Goal: Transaction & Acquisition: Download file/media

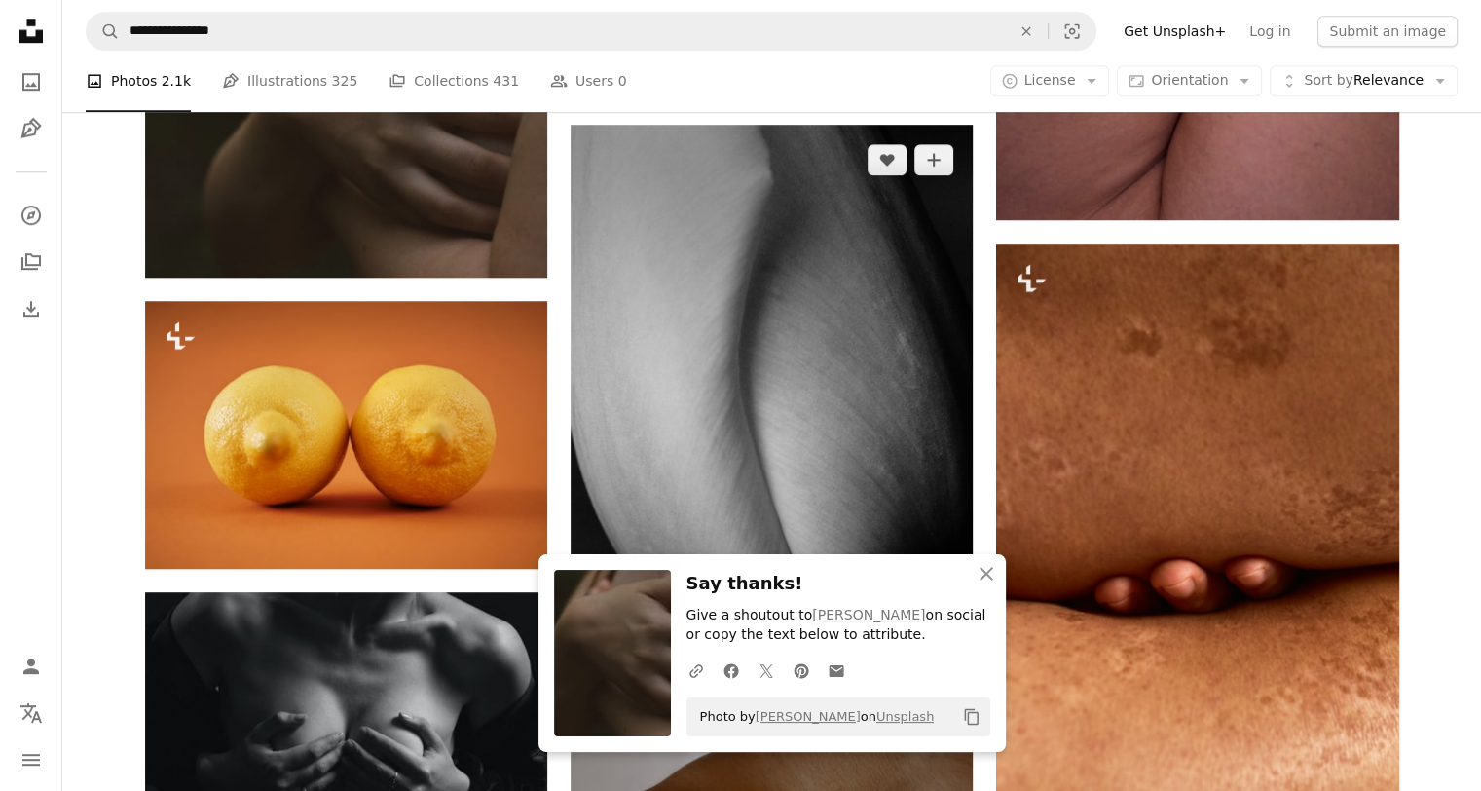
scroll to position [1460, 0]
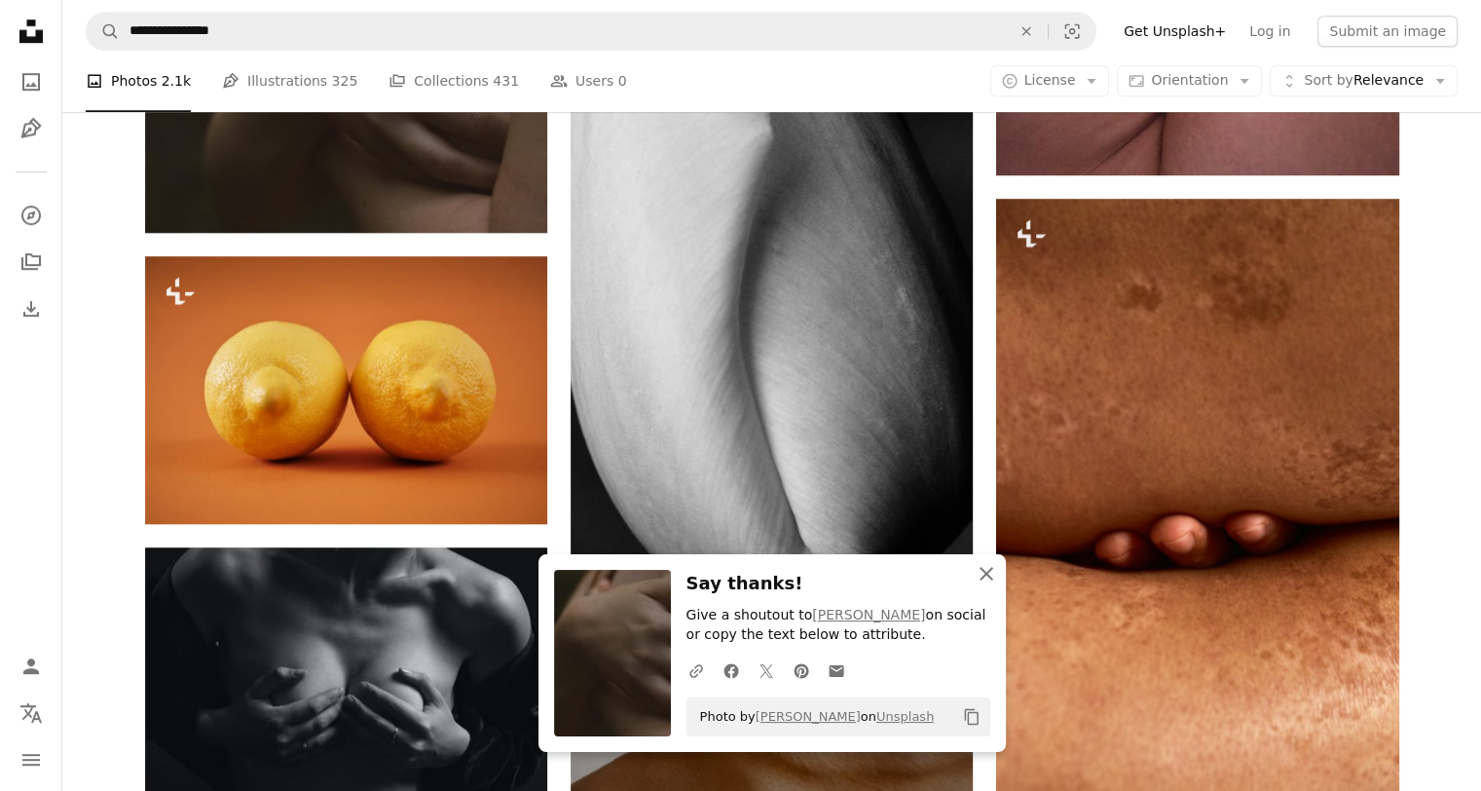
click at [987, 570] on icon "An X shape" at bounding box center [986, 573] width 23 height 23
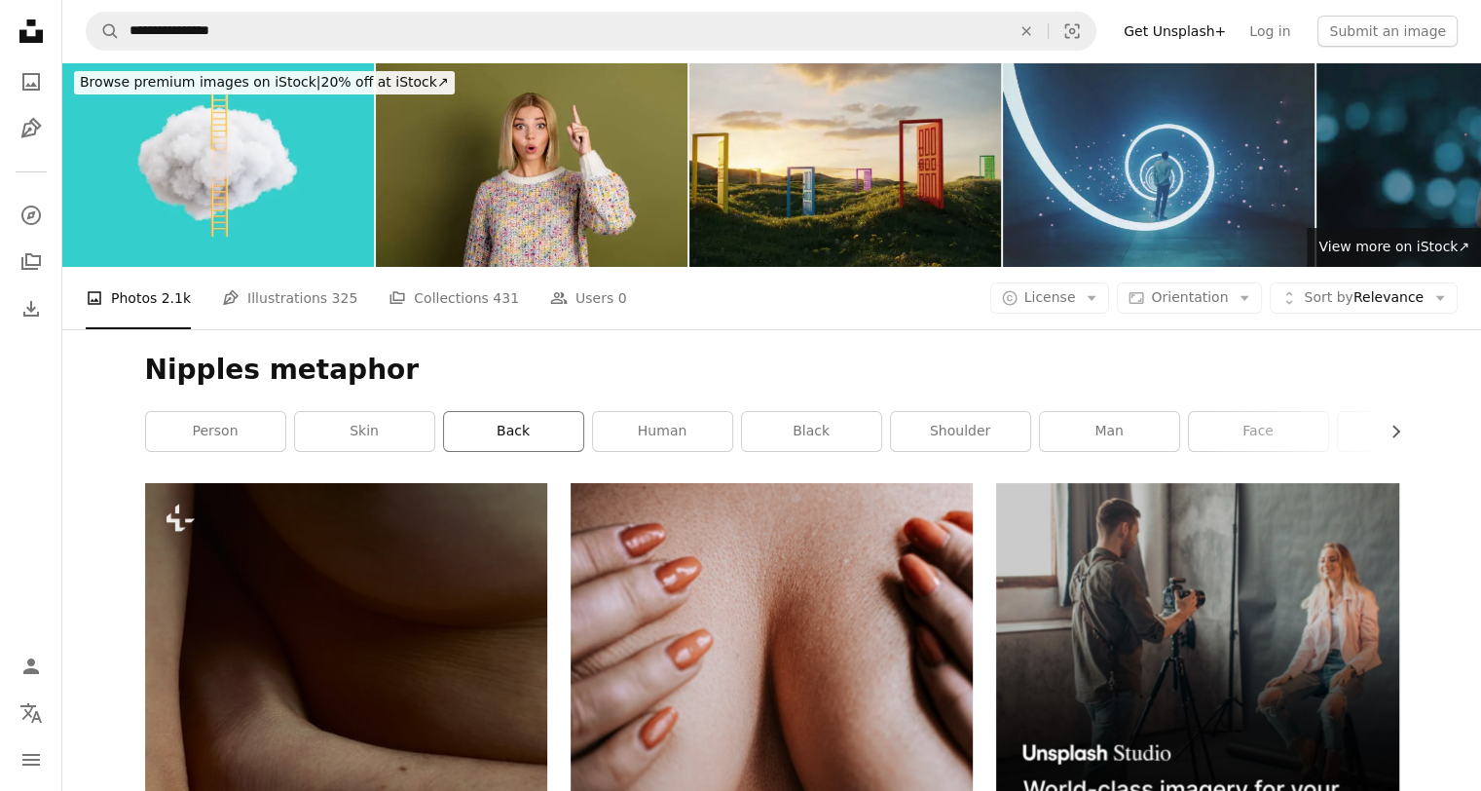
scroll to position [0, 0]
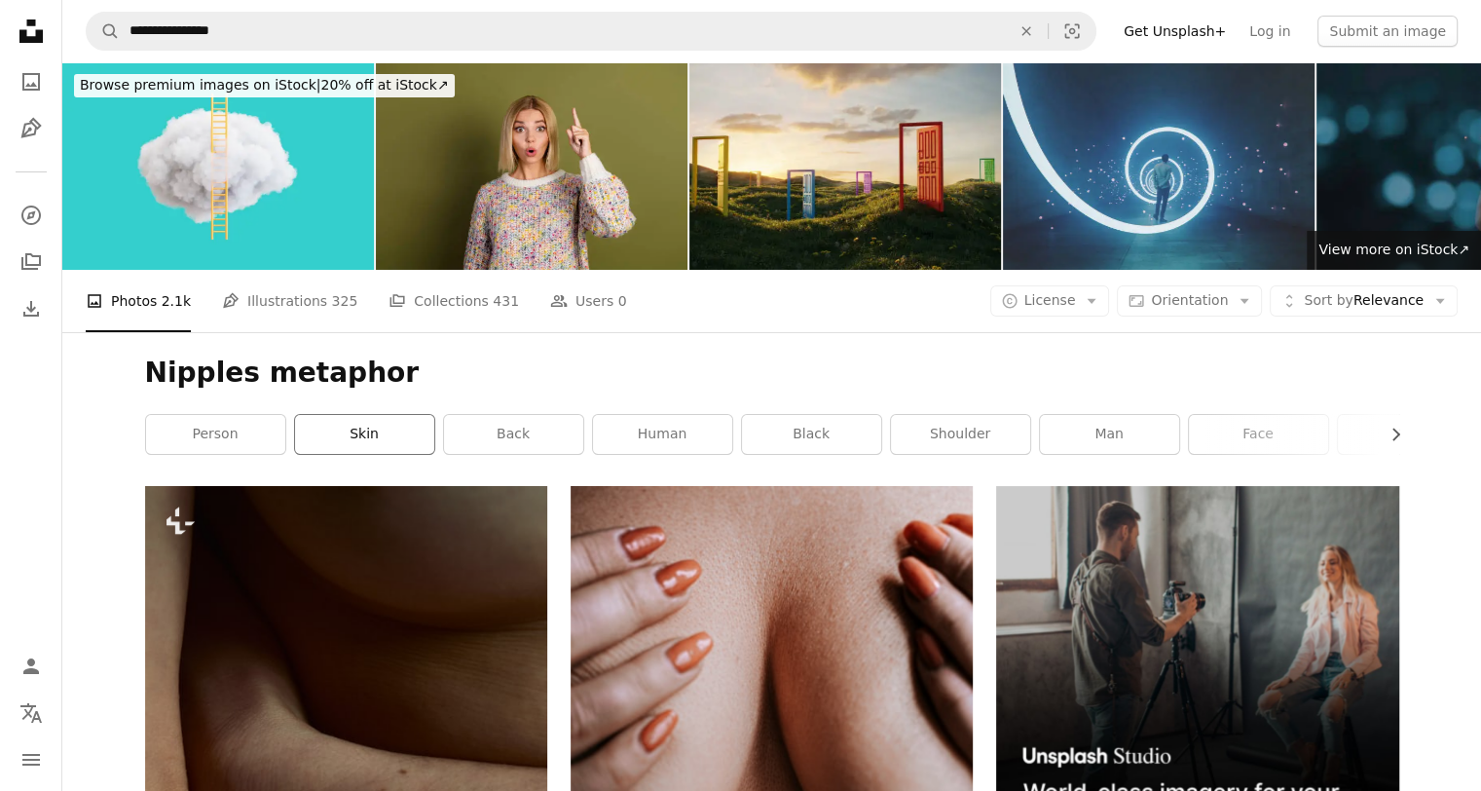
click at [339, 432] on link "skin" at bounding box center [364, 434] width 139 height 39
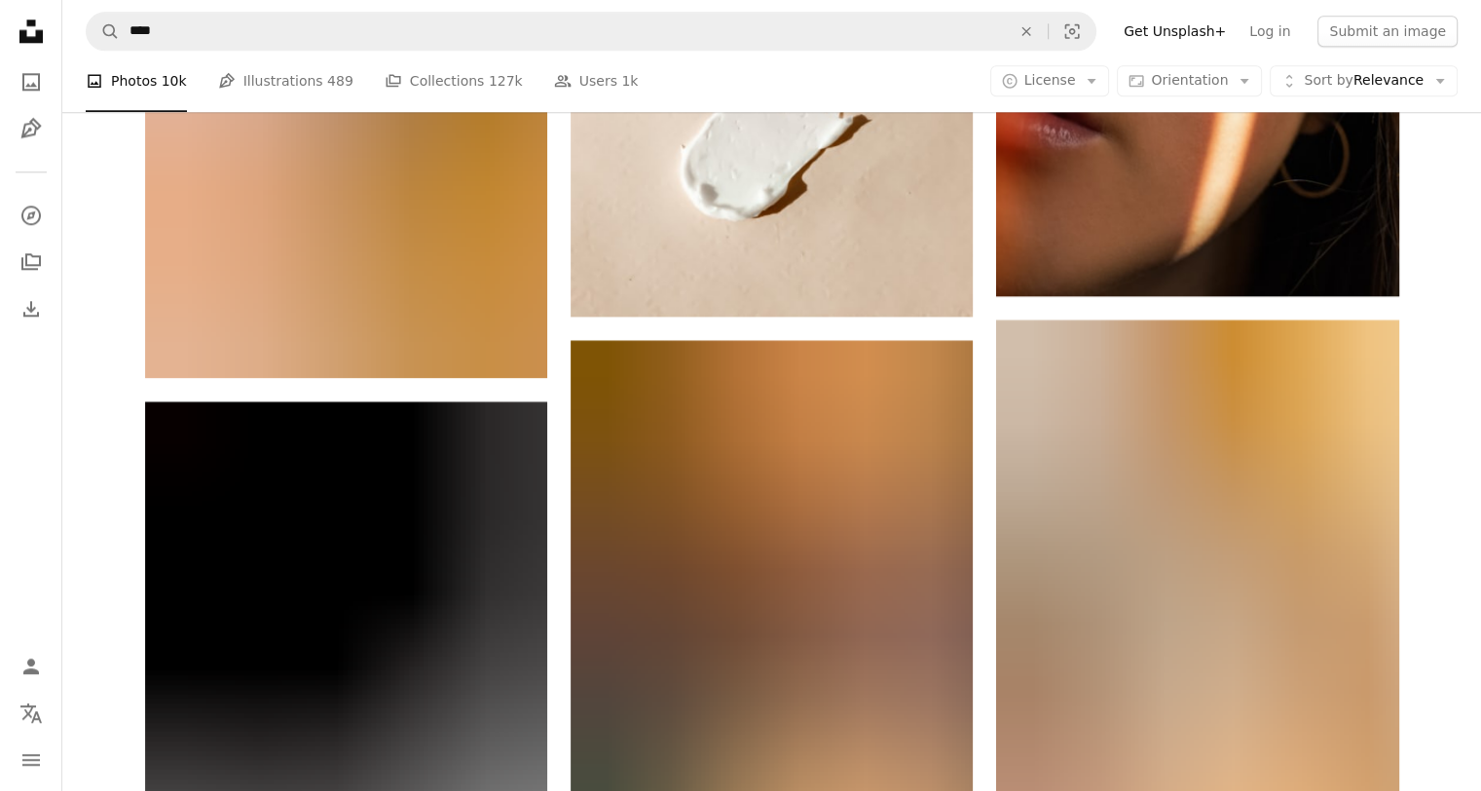
scroll to position [2421, 0]
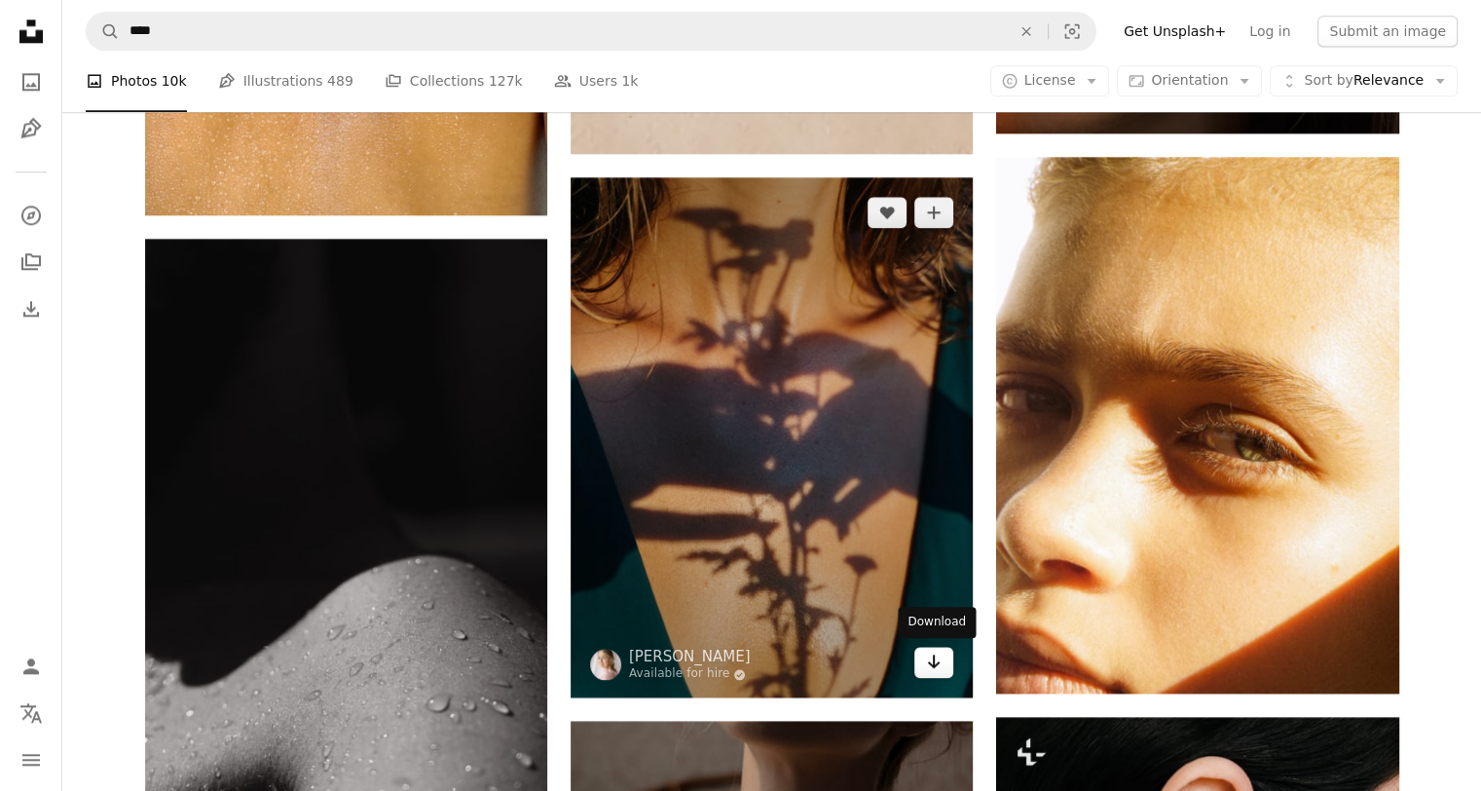
click at [926, 668] on icon "Arrow pointing down" at bounding box center [934, 661] width 16 height 23
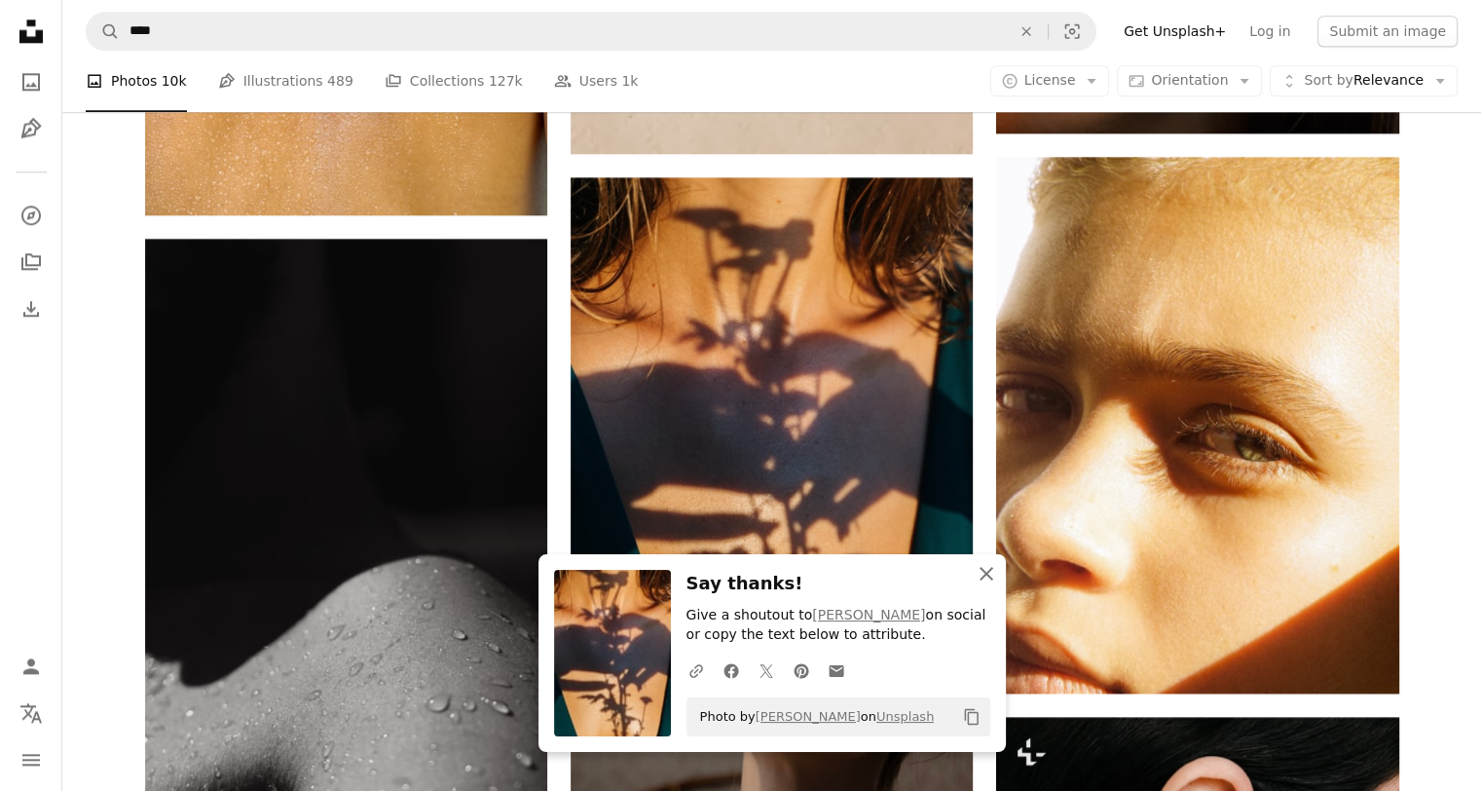
click at [982, 572] on icon "An X shape" at bounding box center [986, 573] width 23 height 23
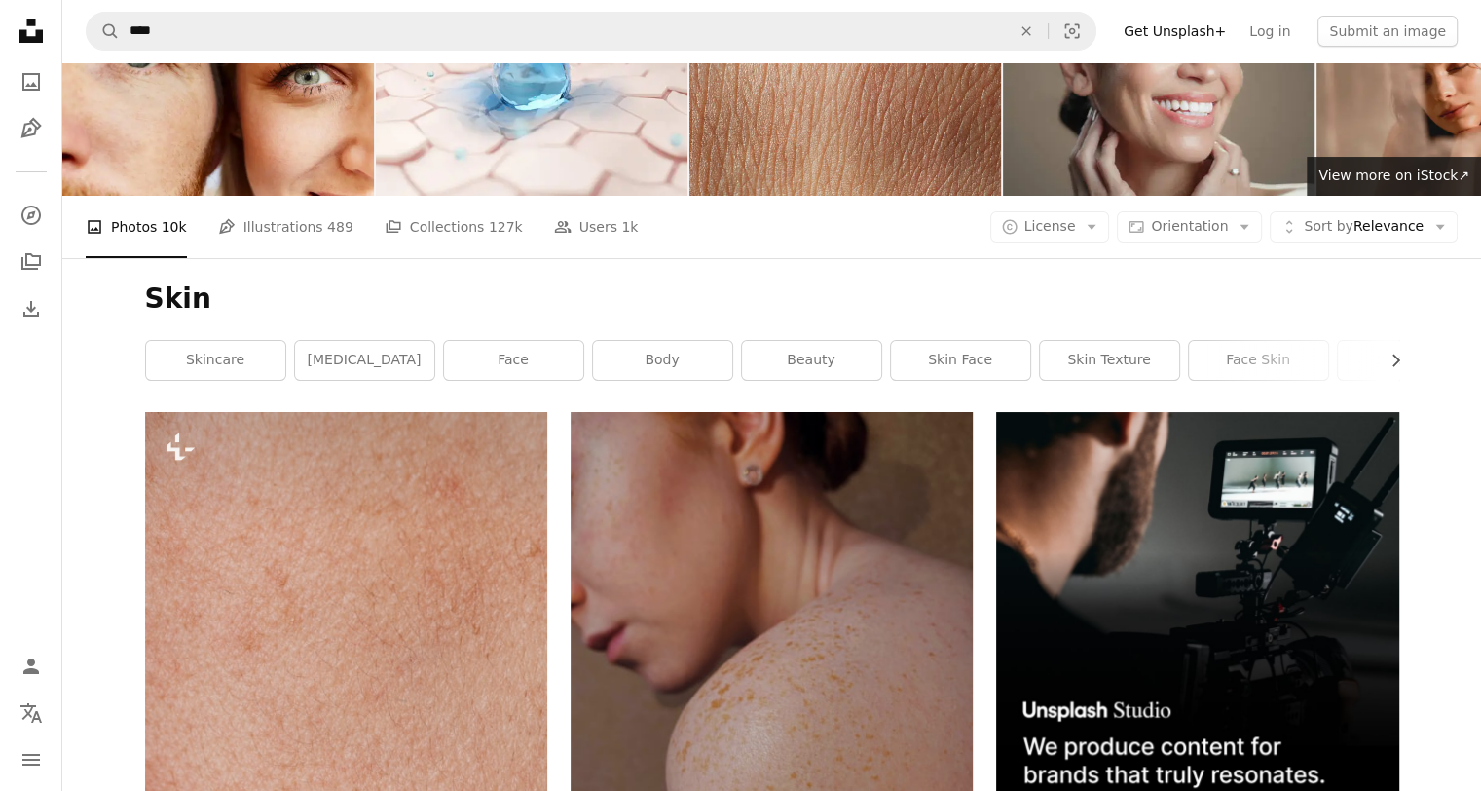
scroll to position [0, 0]
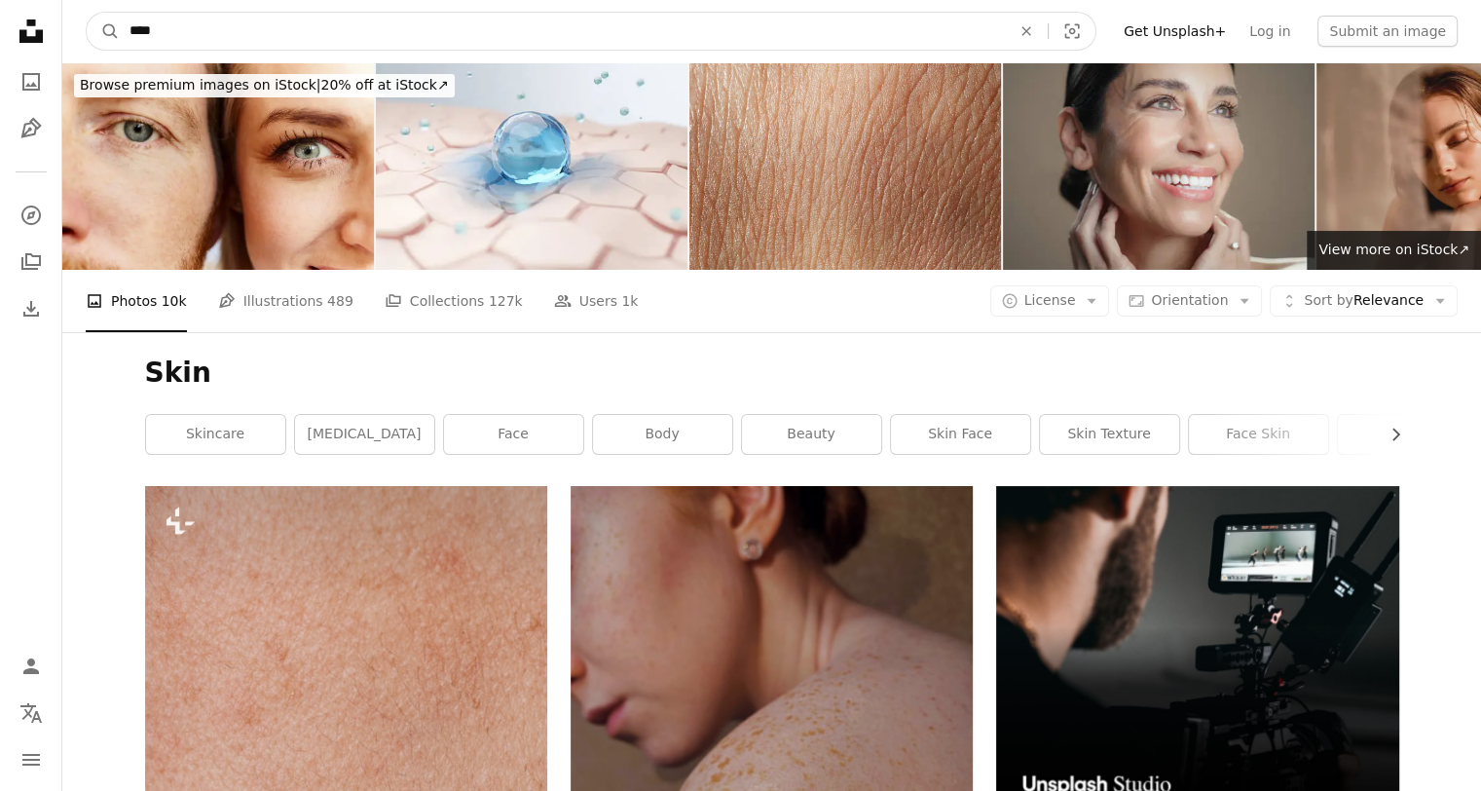
drag, startPoint x: 403, startPoint y: 26, endPoint x: 0, endPoint y: 20, distance: 403.2
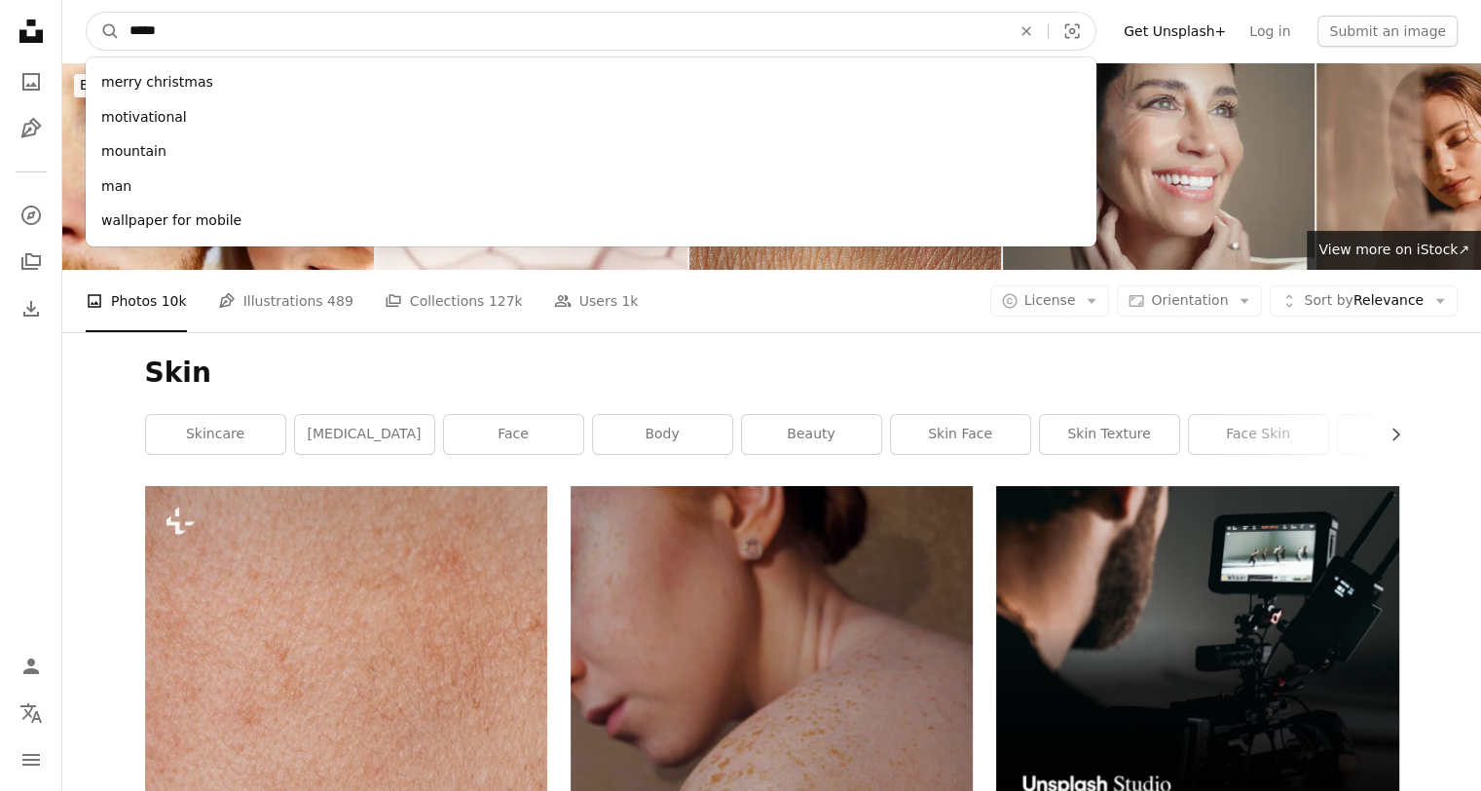
type input "*****"
click at [87, 13] on button "A magnifying glass" at bounding box center [103, 31] width 33 height 37
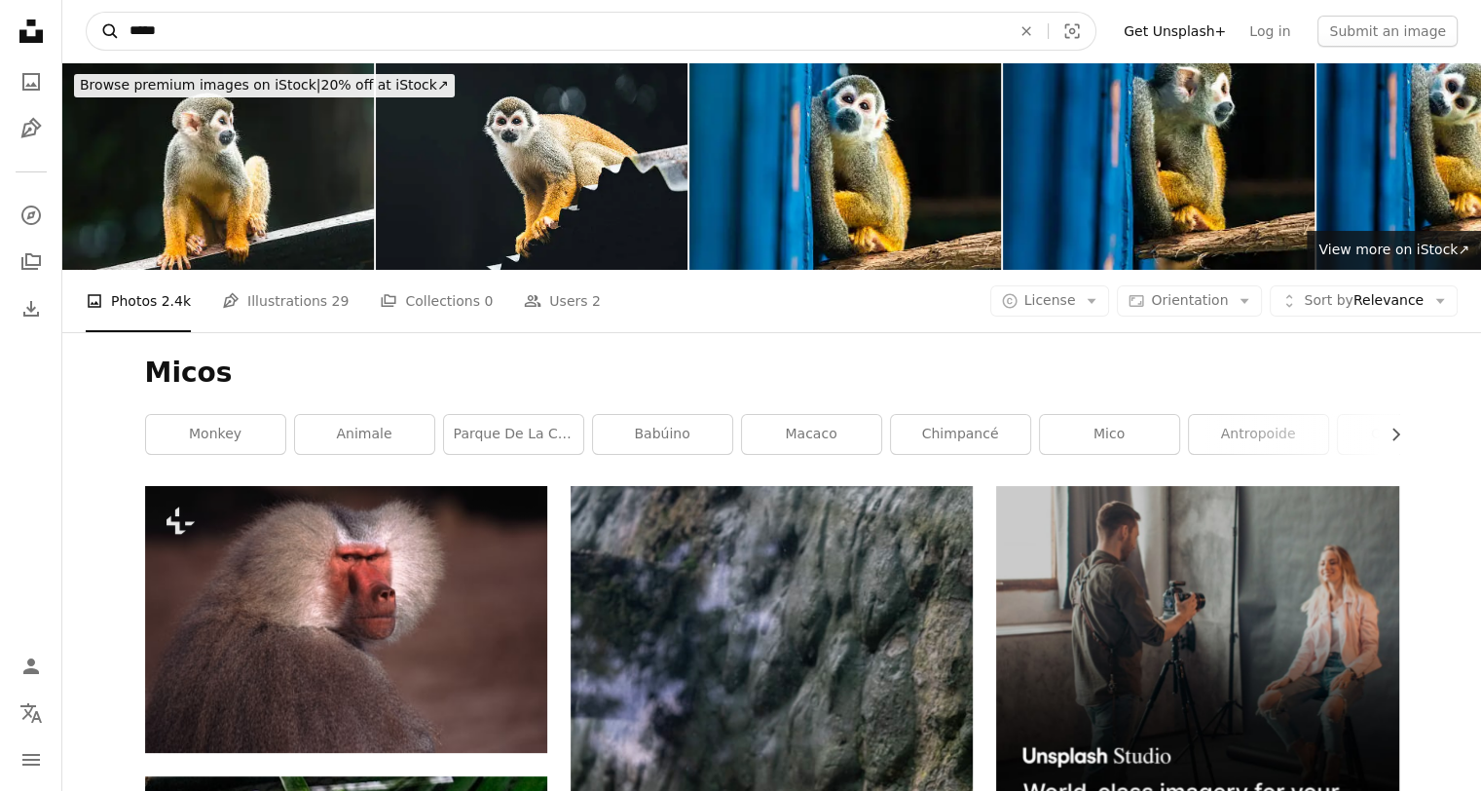
drag, startPoint x: 278, startPoint y: 19, endPoint x: 103, endPoint y: 12, distance: 174.5
click at [106, 14] on form "A magnifying glass ***** An X shape Visual search" at bounding box center [591, 31] width 1011 height 39
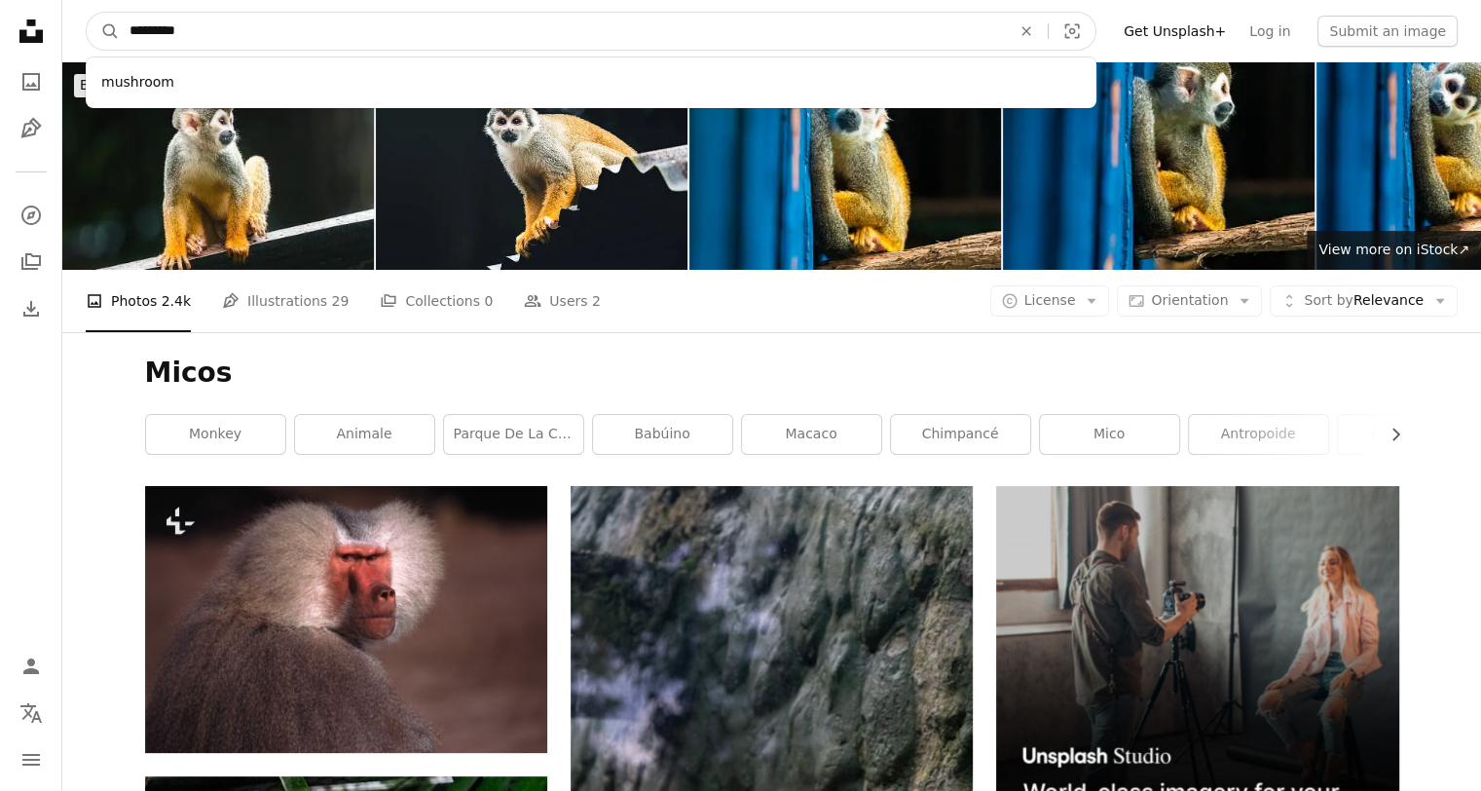
type input "*********"
click at [87, 13] on button "A magnifying glass" at bounding box center [103, 31] width 33 height 37
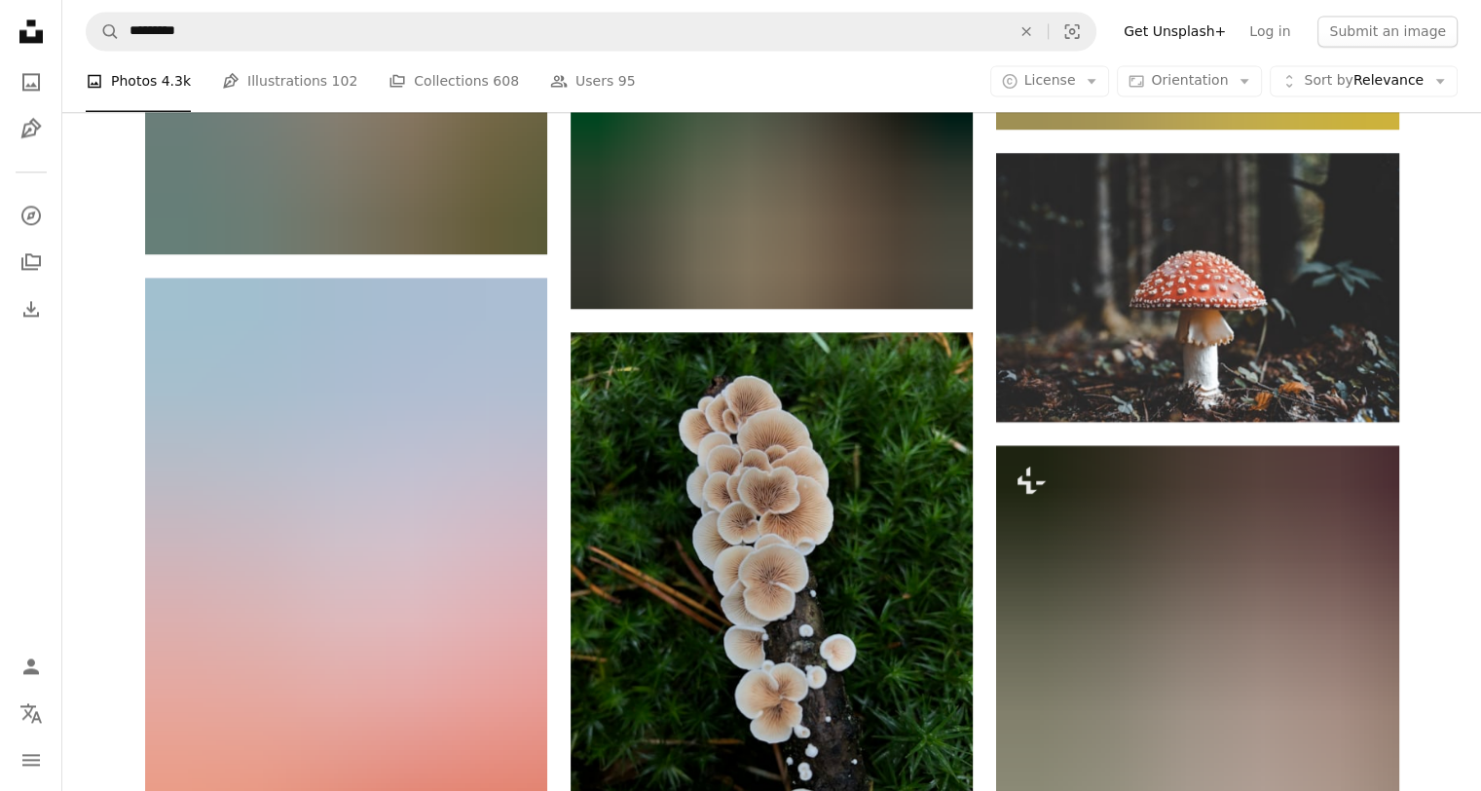
scroll to position [3137, 0]
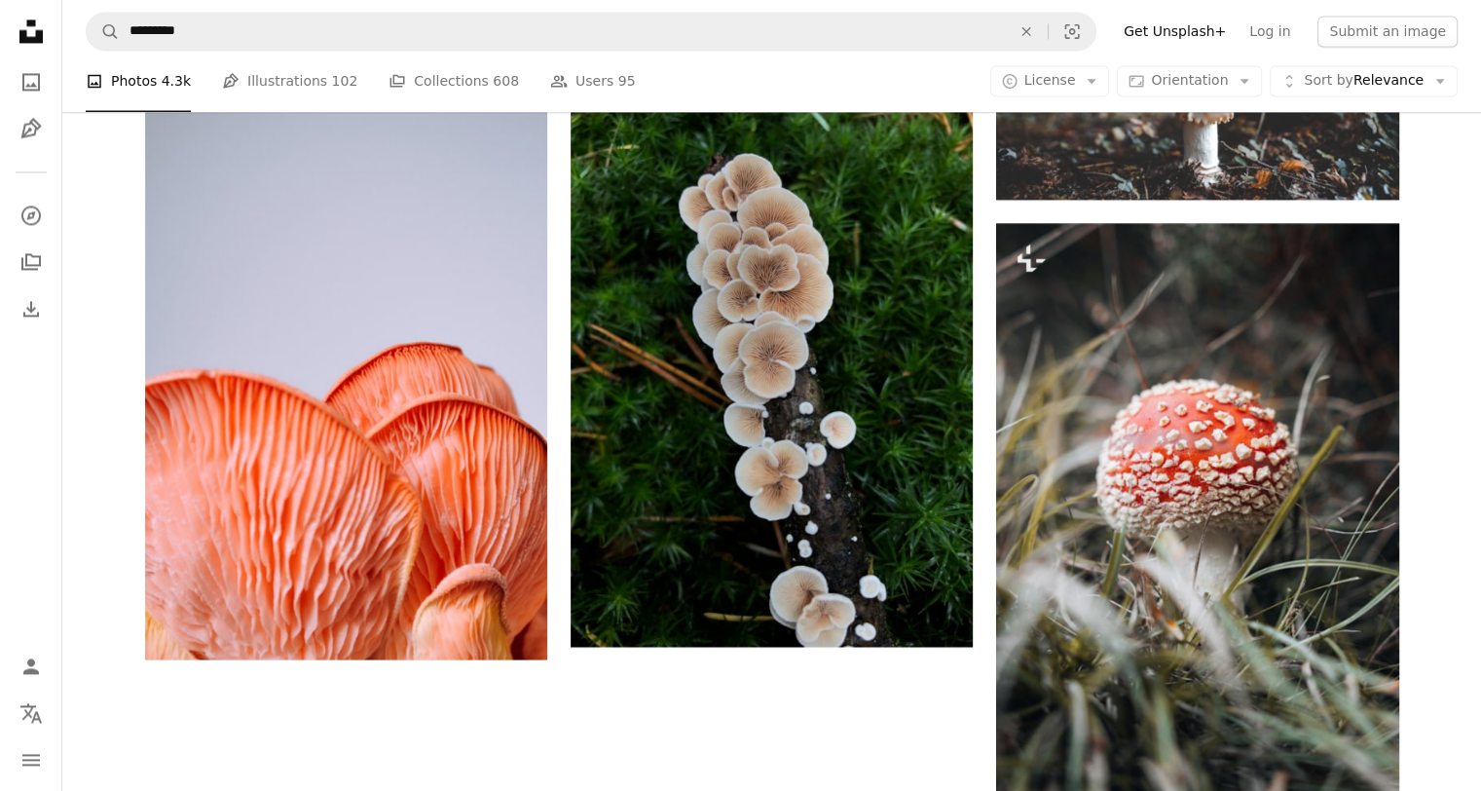
drag, startPoint x: 1467, startPoint y: 573, endPoint x: 1469, endPoint y: 553, distance: 19.7
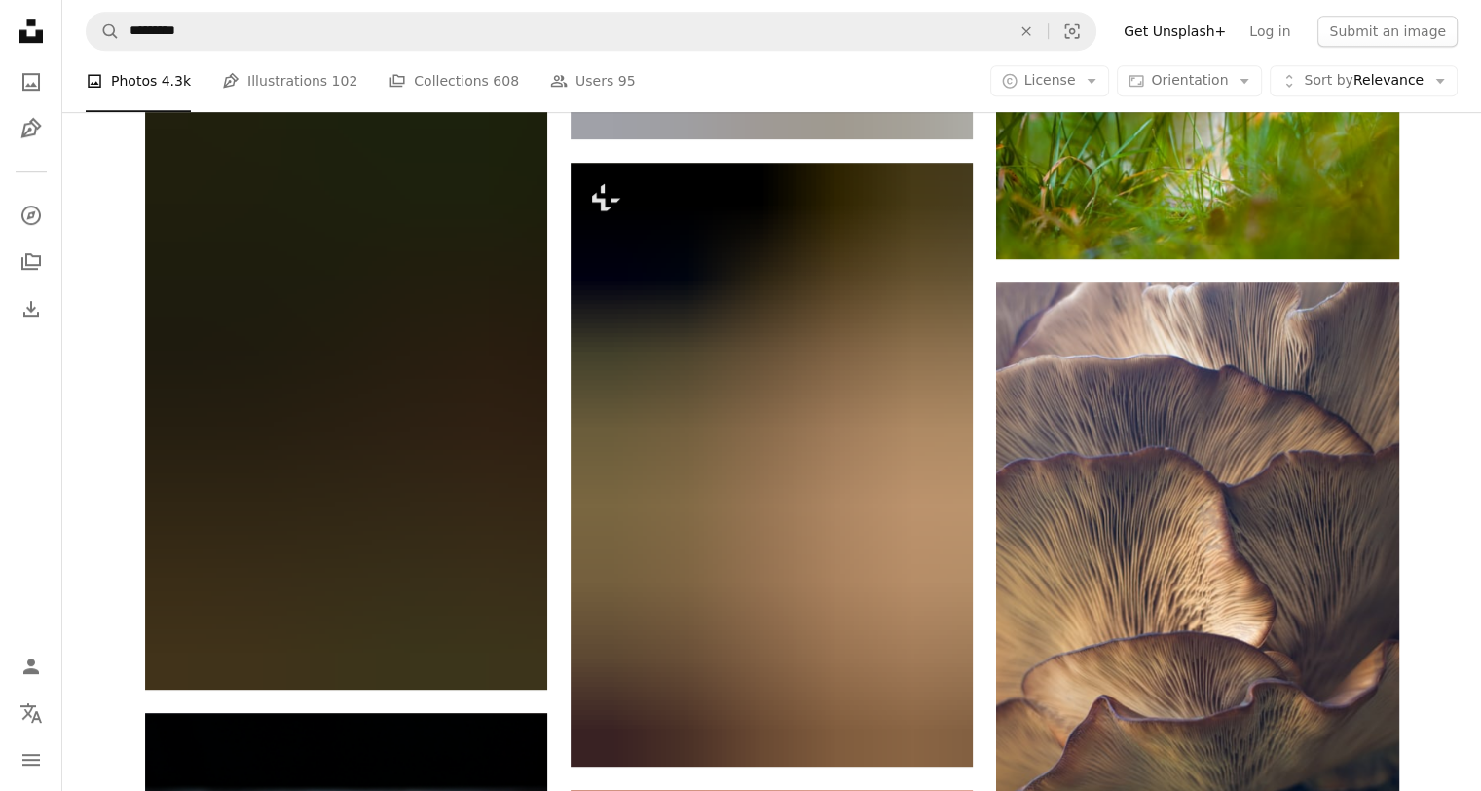
scroll to position [1326, 0]
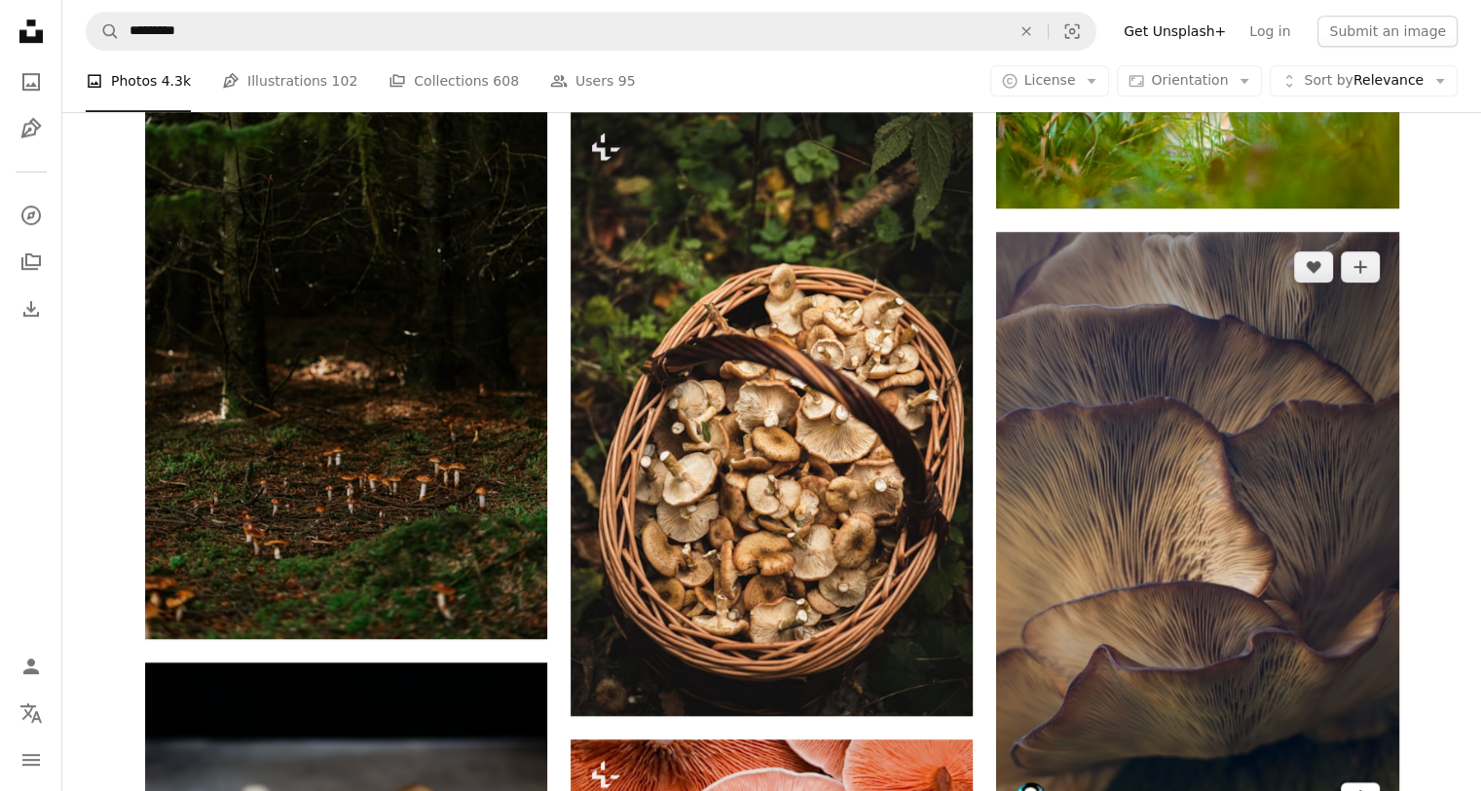
click at [1362, 788] on icon "Arrow pointing down" at bounding box center [1361, 796] width 16 height 23
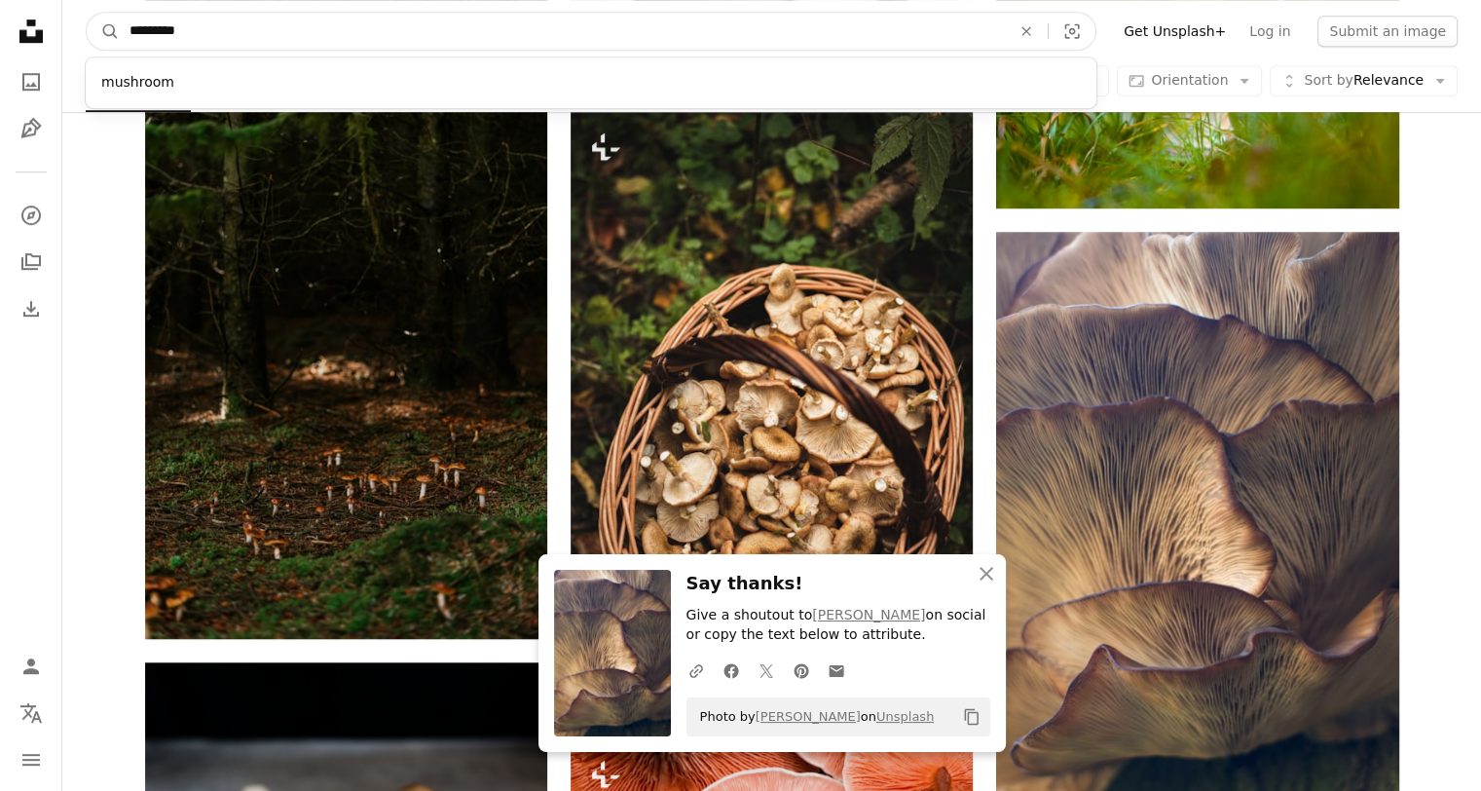
drag, startPoint x: 380, startPoint y: 31, endPoint x: 0, endPoint y: 21, distance: 379.9
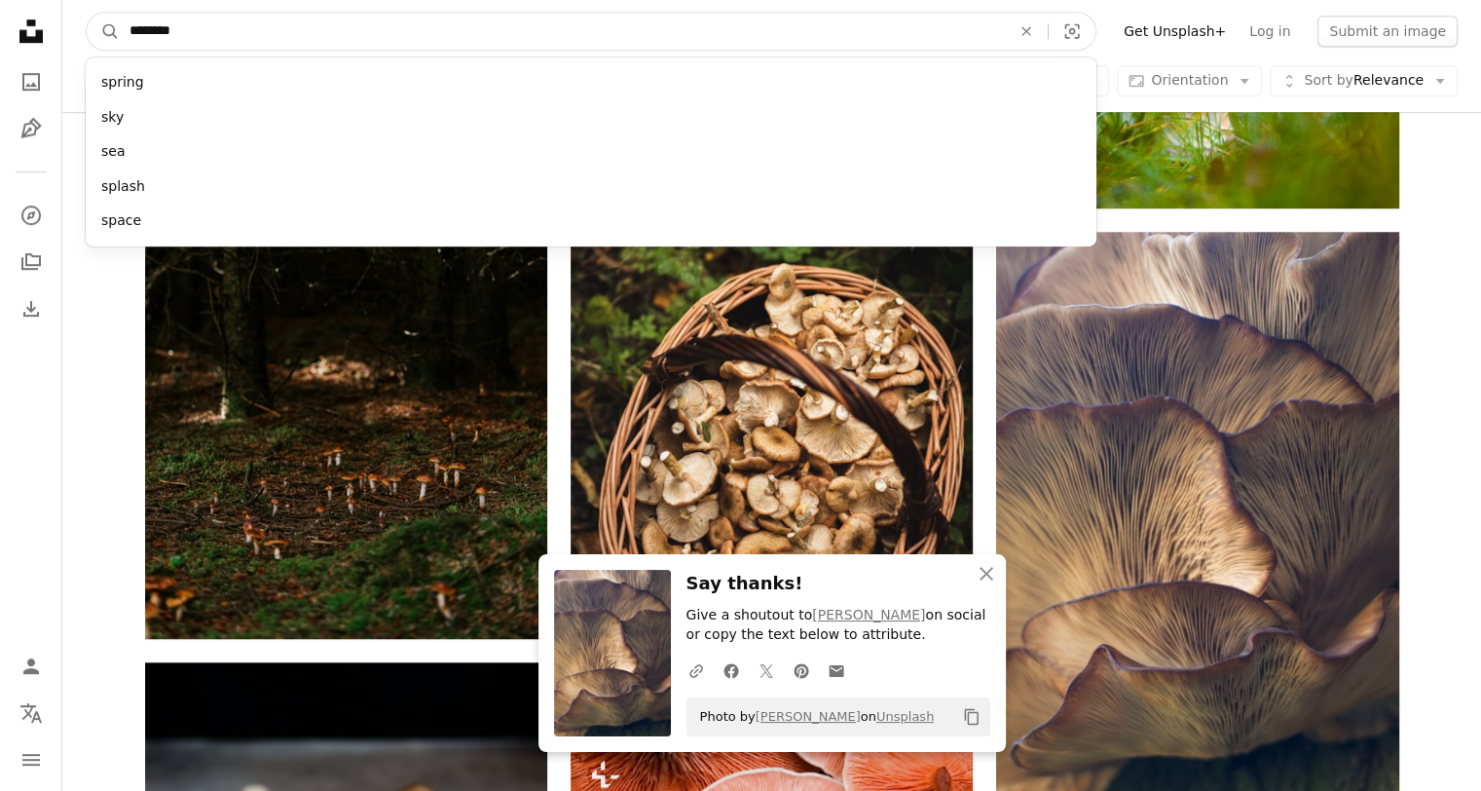
type input "********"
click at [87, 13] on button "A magnifying glass" at bounding box center [103, 31] width 33 height 37
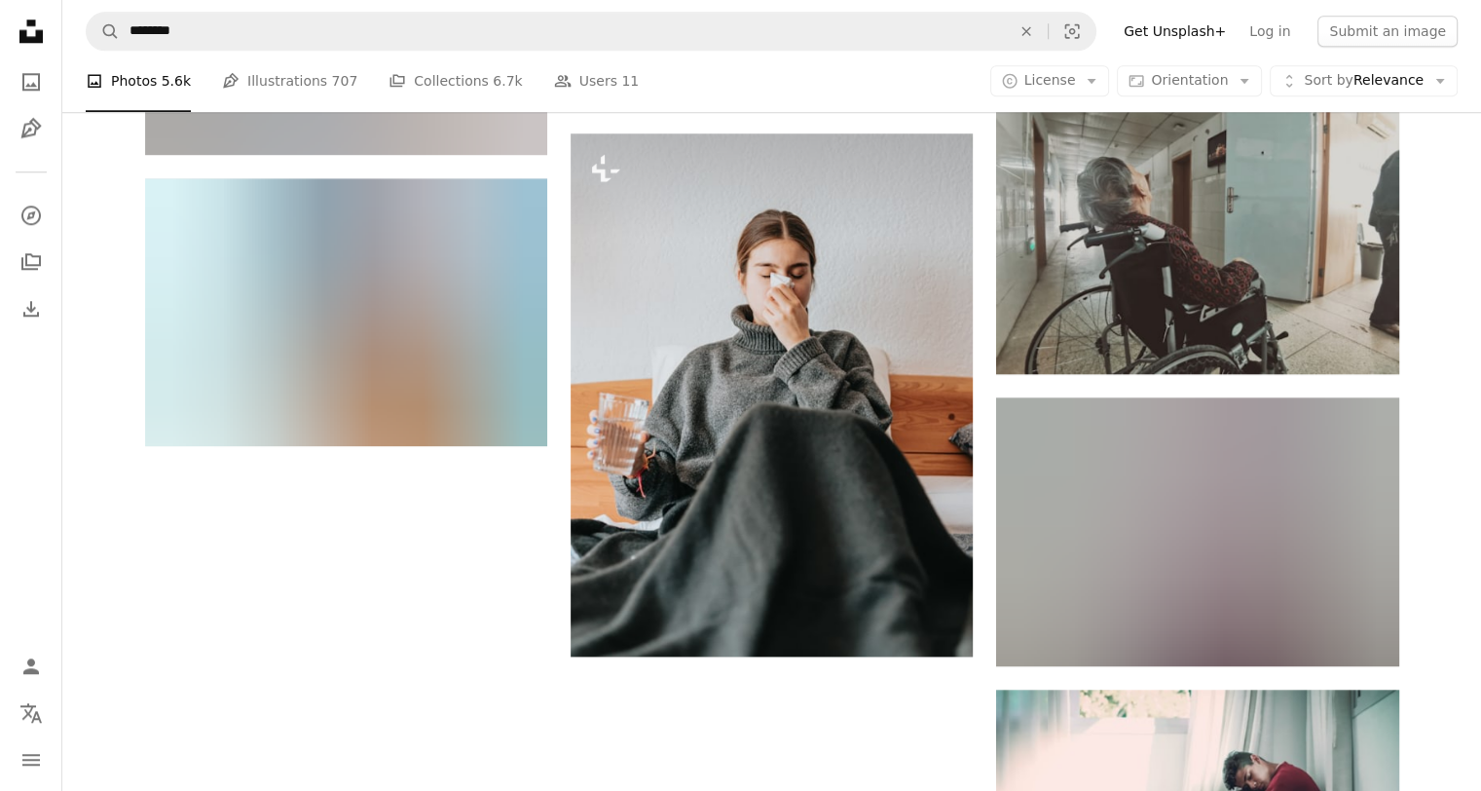
scroll to position [2325, 0]
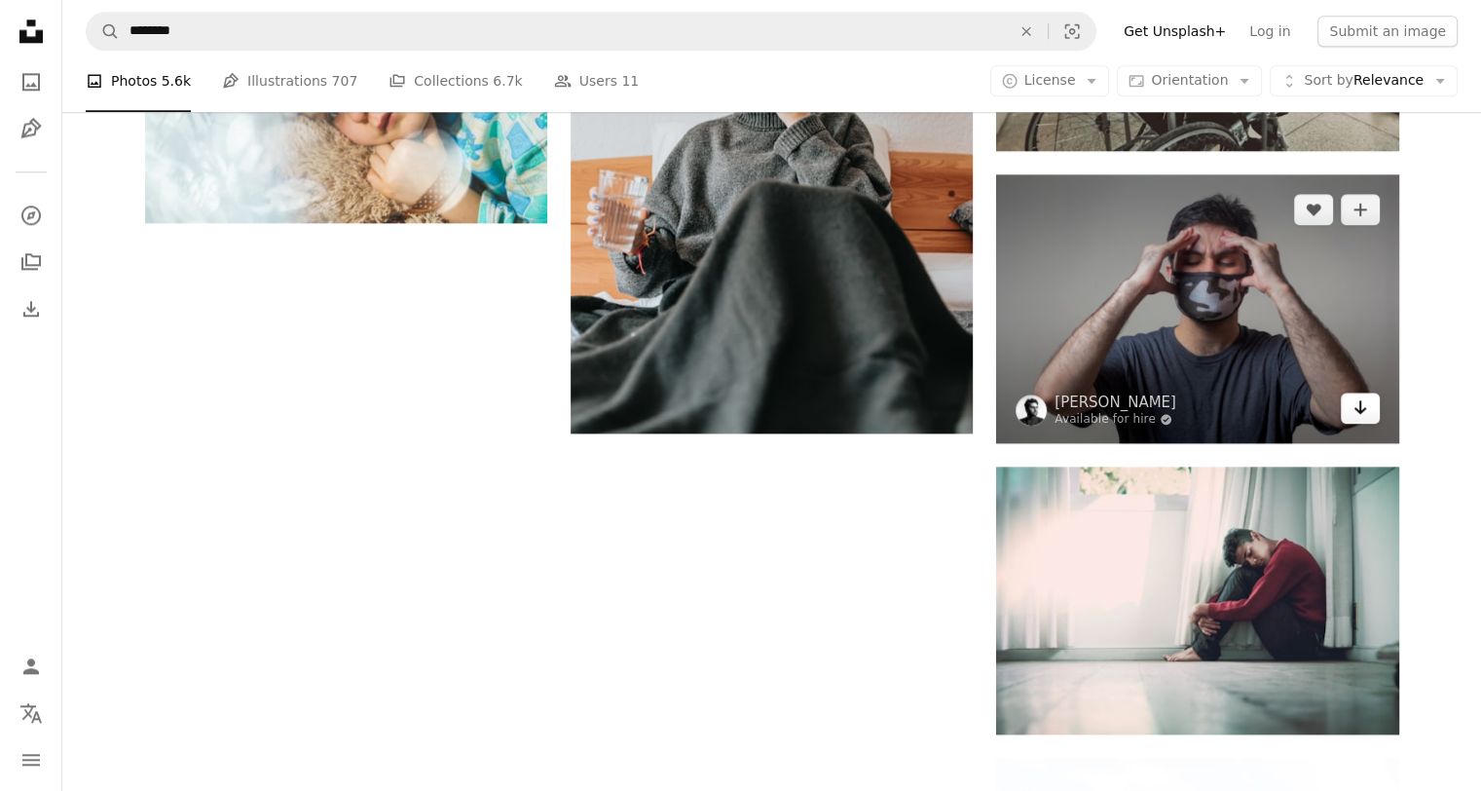
click at [1359, 413] on icon "Arrow pointing down" at bounding box center [1361, 406] width 16 height 23
